Goal: Register for event/course

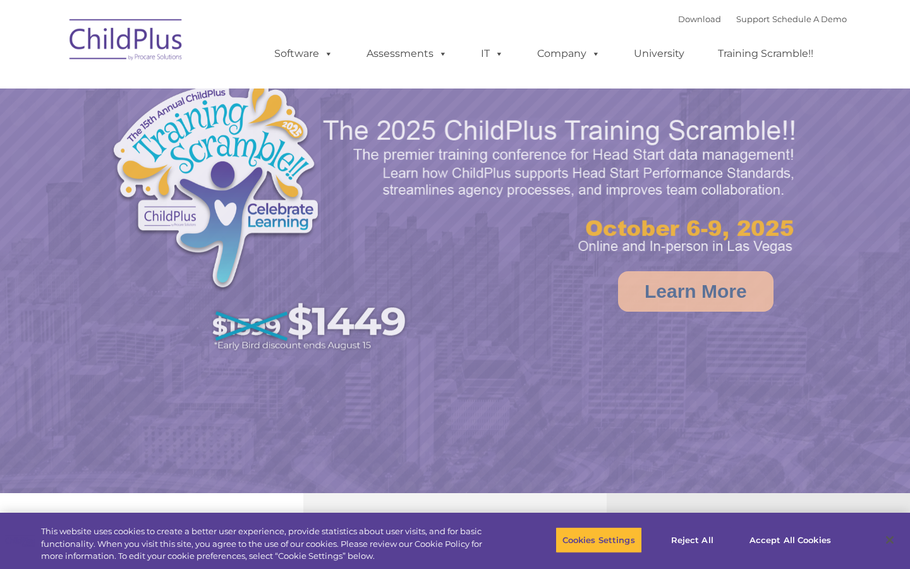
select select "MEDIUM"
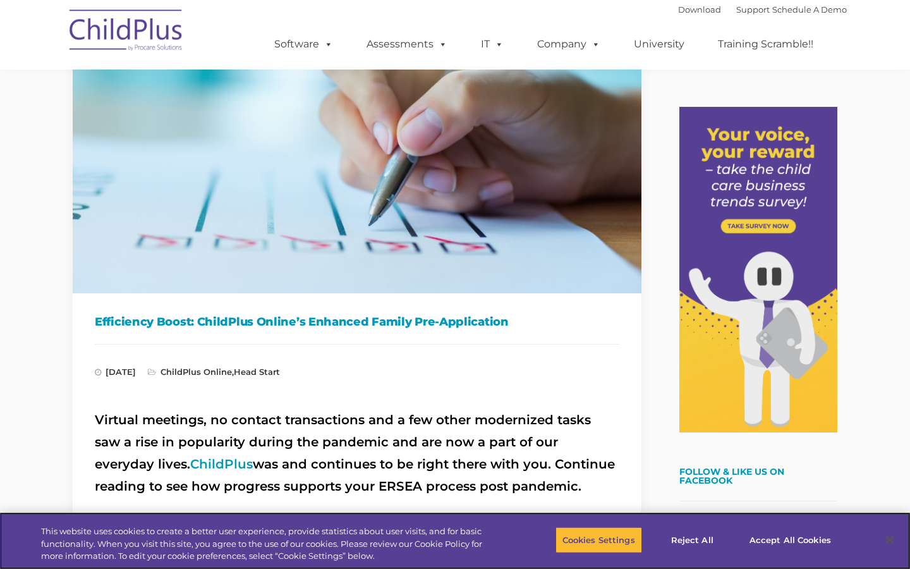
scroll to position [15, 0]
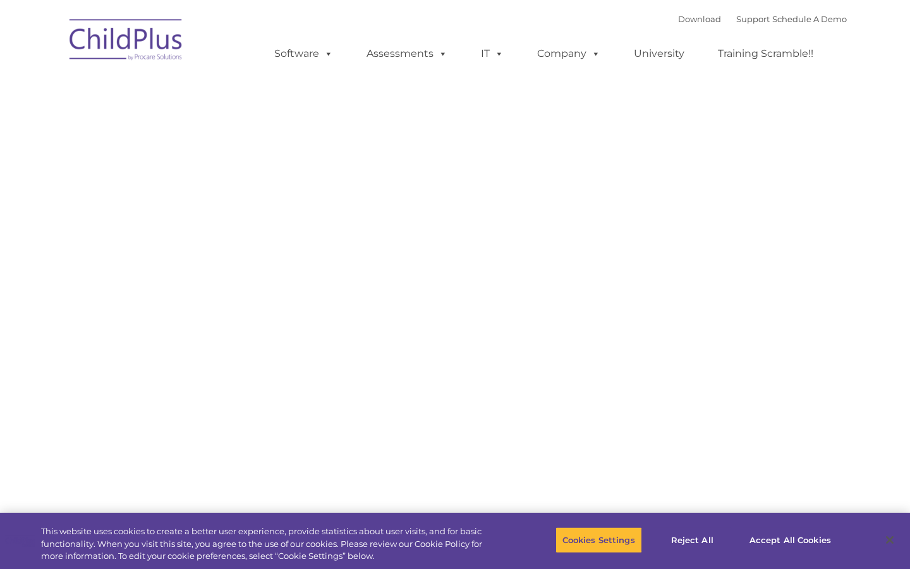
type input ""
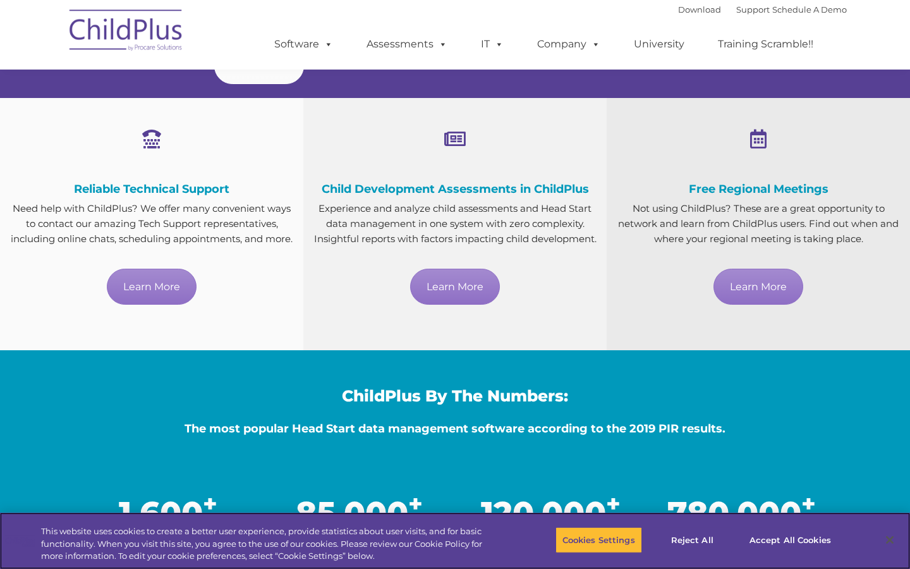
scroll to position [605, 0]
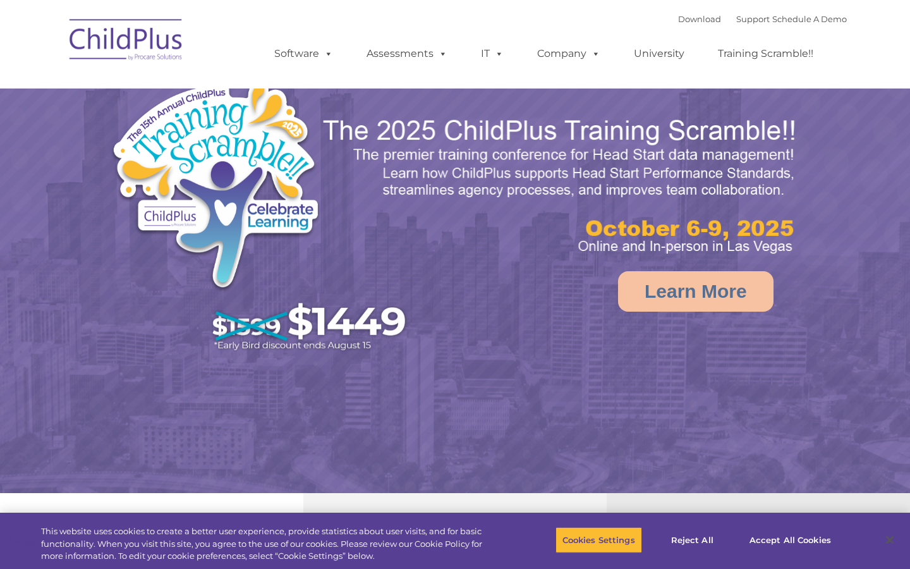
select select "MEDIUM"
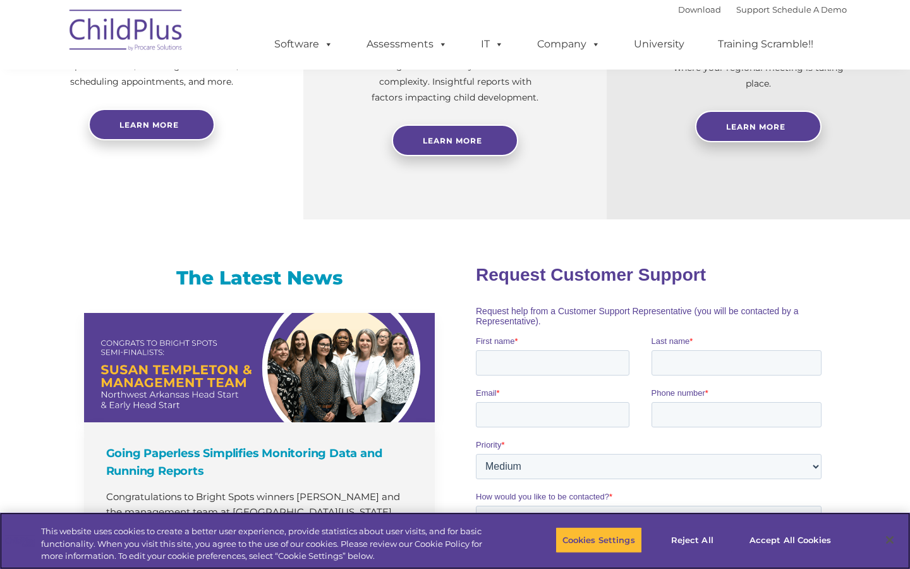
scroll to position [490, 0]
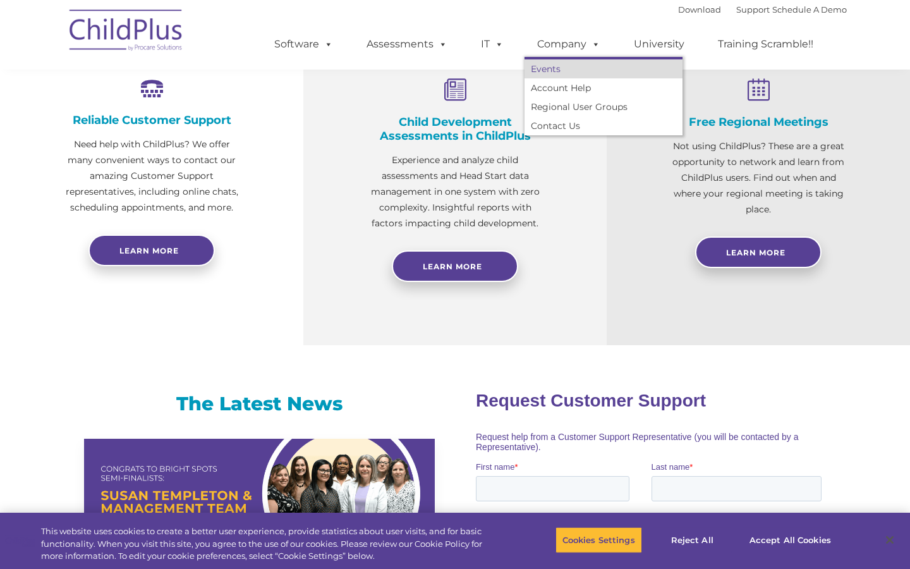
click at [555, 74] on link "Events" at bounding box center [603, 68] width 158 height 19
